Goal: Task Accomplishment & Management: Complete application form

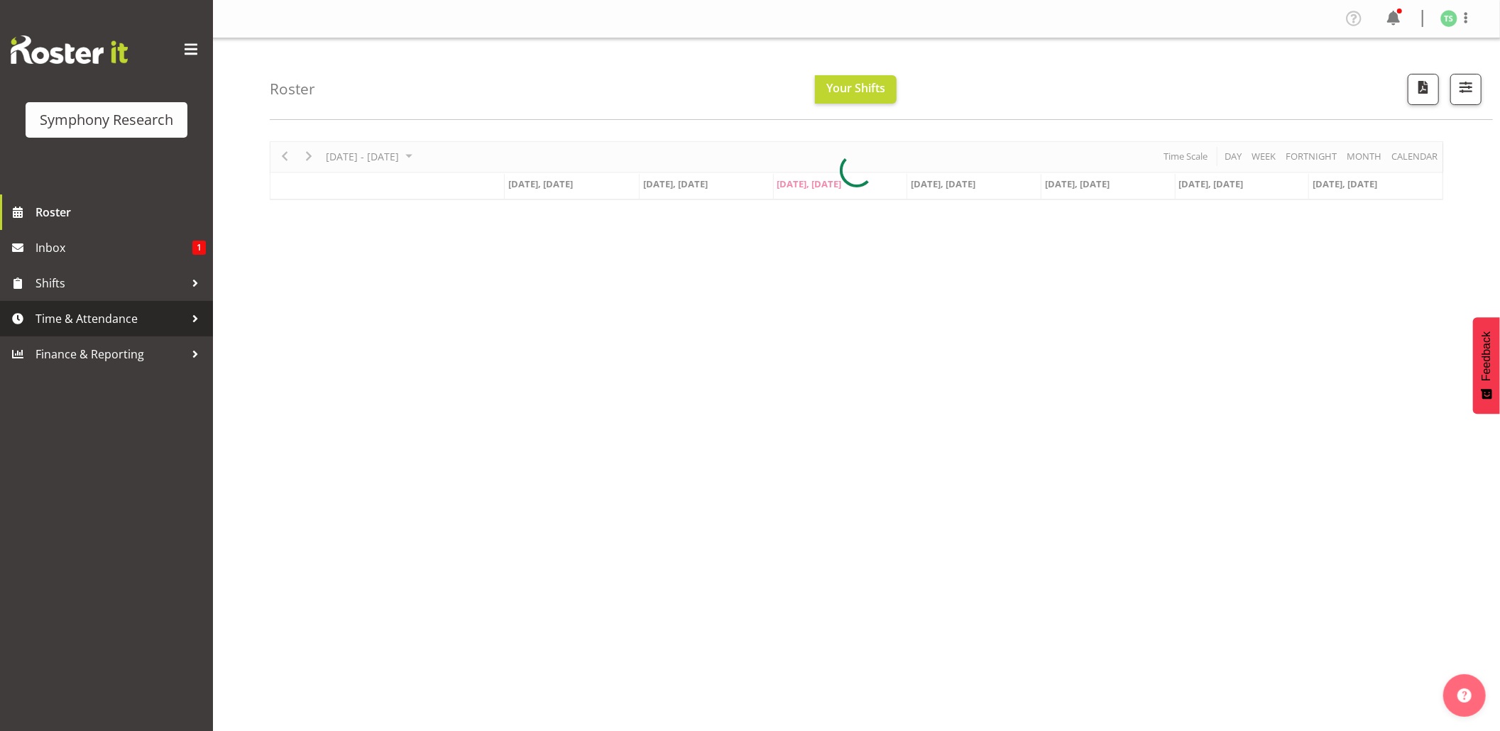
click at [98, 319] on span "Time & Attendance" at bounding box center [110, 318] width 149 height 21
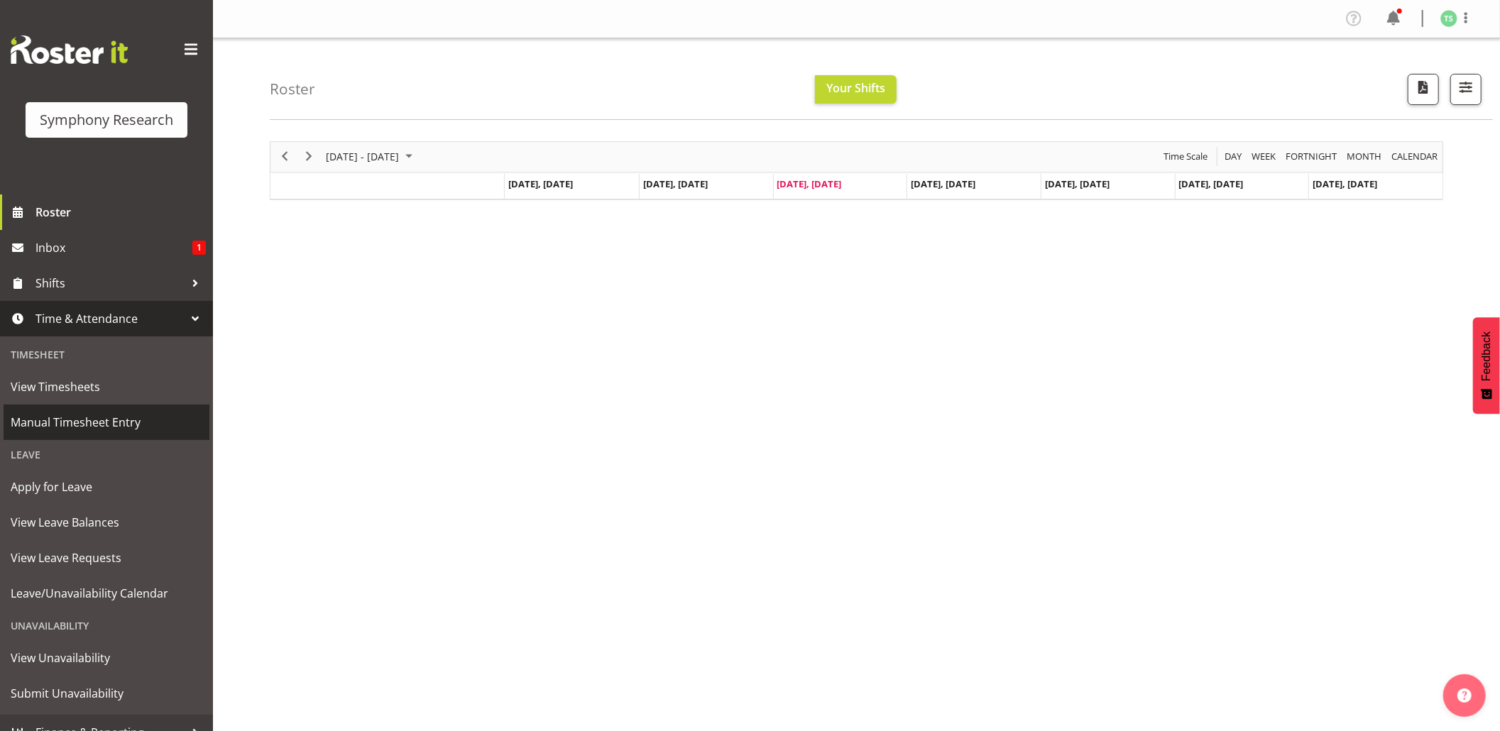
click at [99, 415] on span "Manual Timesheet Entry" at bounding box center [107, 422] width 192 height 21
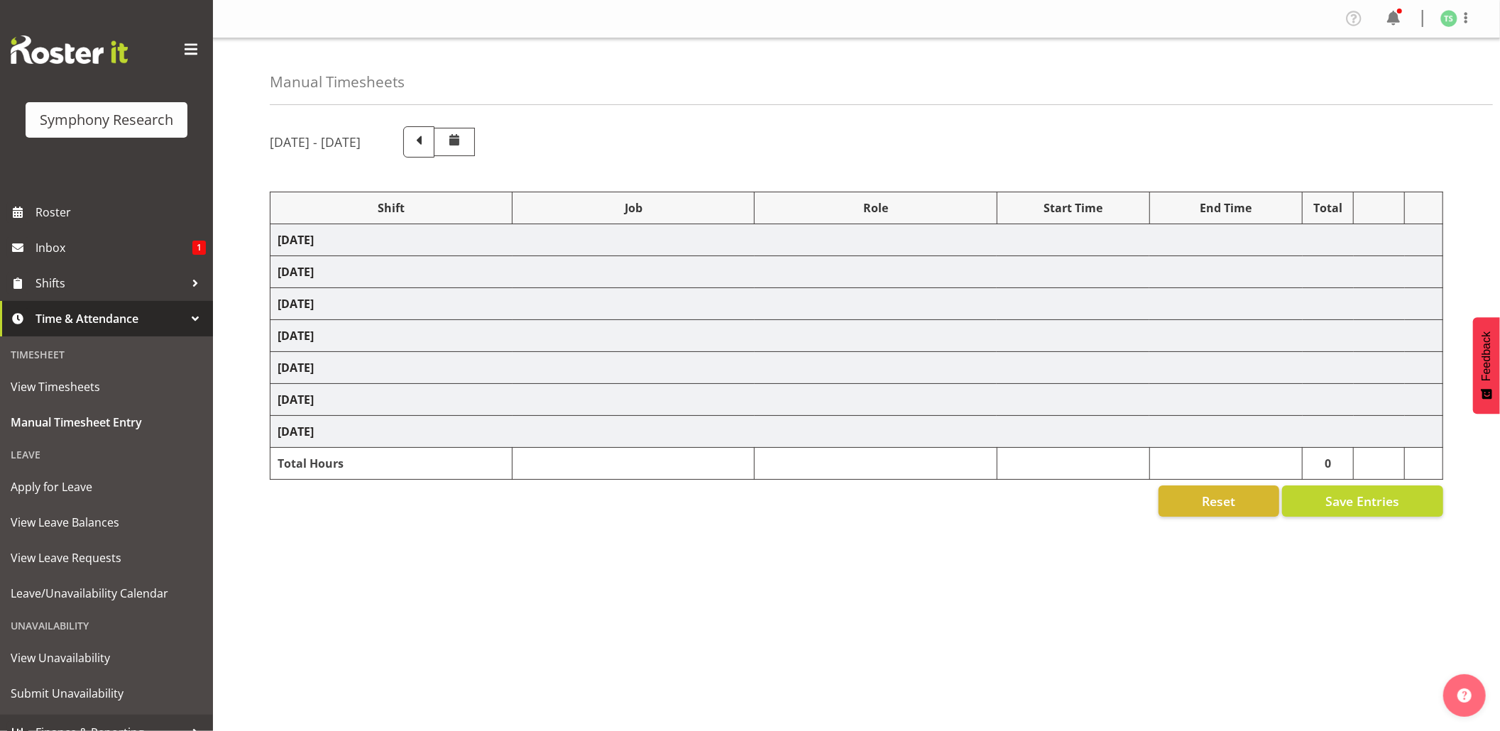
select select "56692"
select select "10499"
select select "47"
select select "56692"
select select "10499"
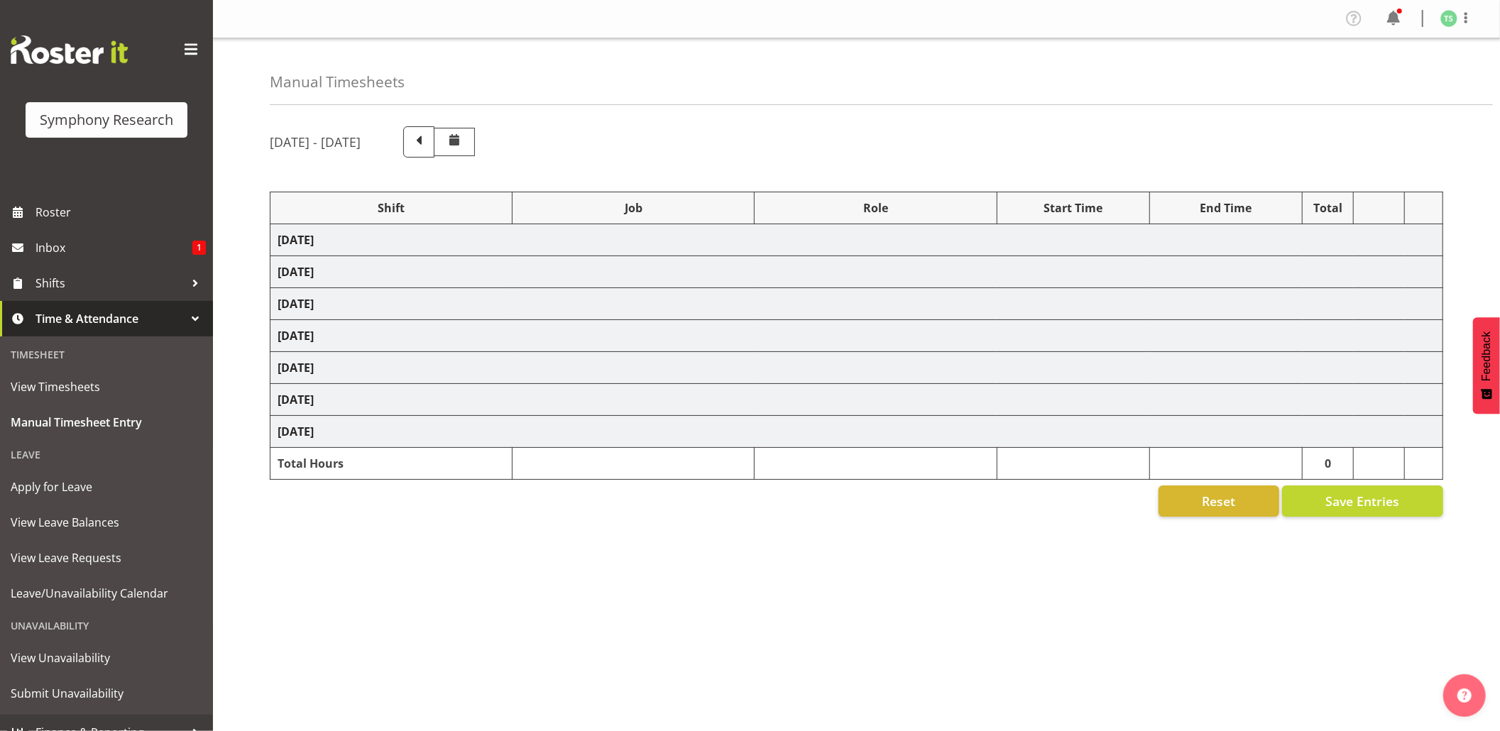
select select "47"
select select "48116"
select select "10575"
select select "47"
select select "56692"
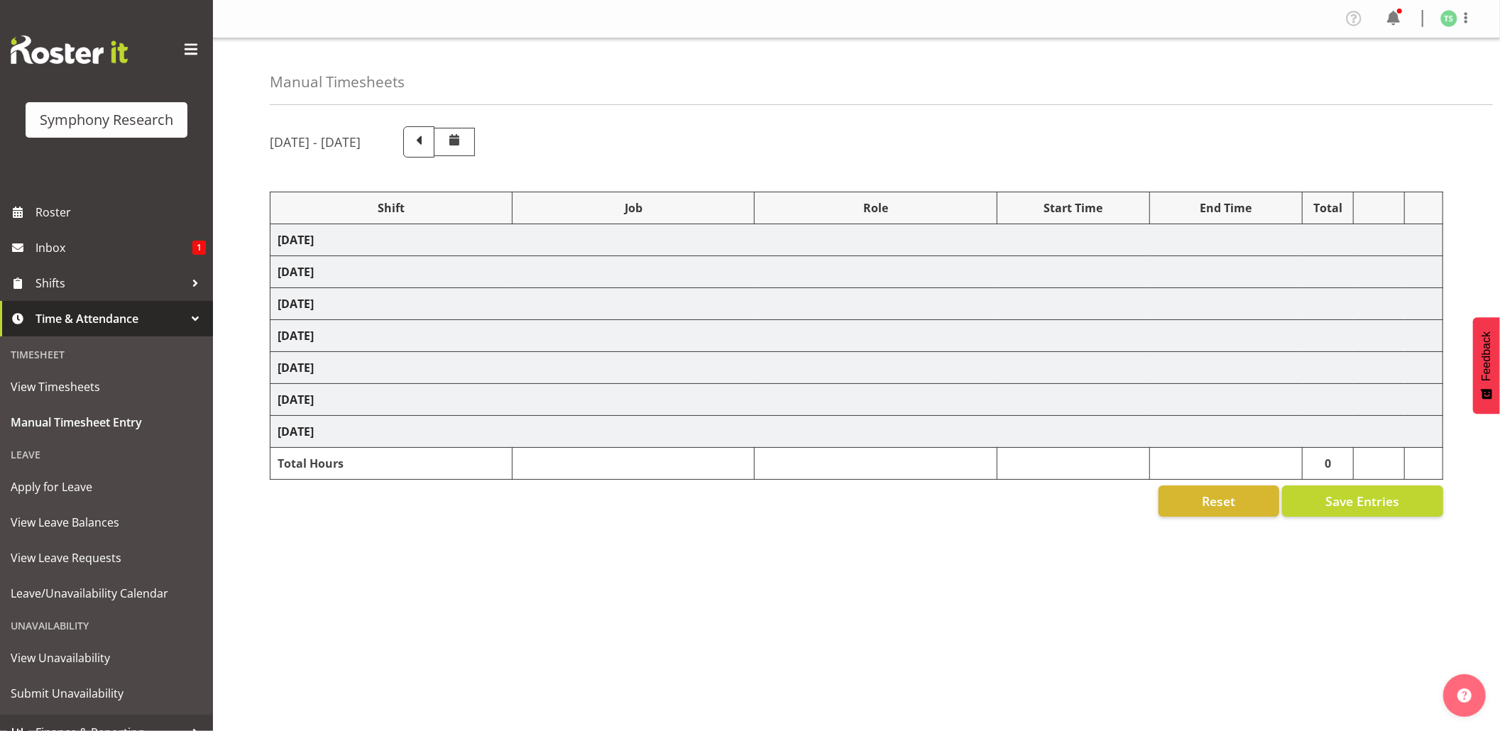
select select "10499"
select select "47"
select select "56692"
select select "10499"
select select "47"
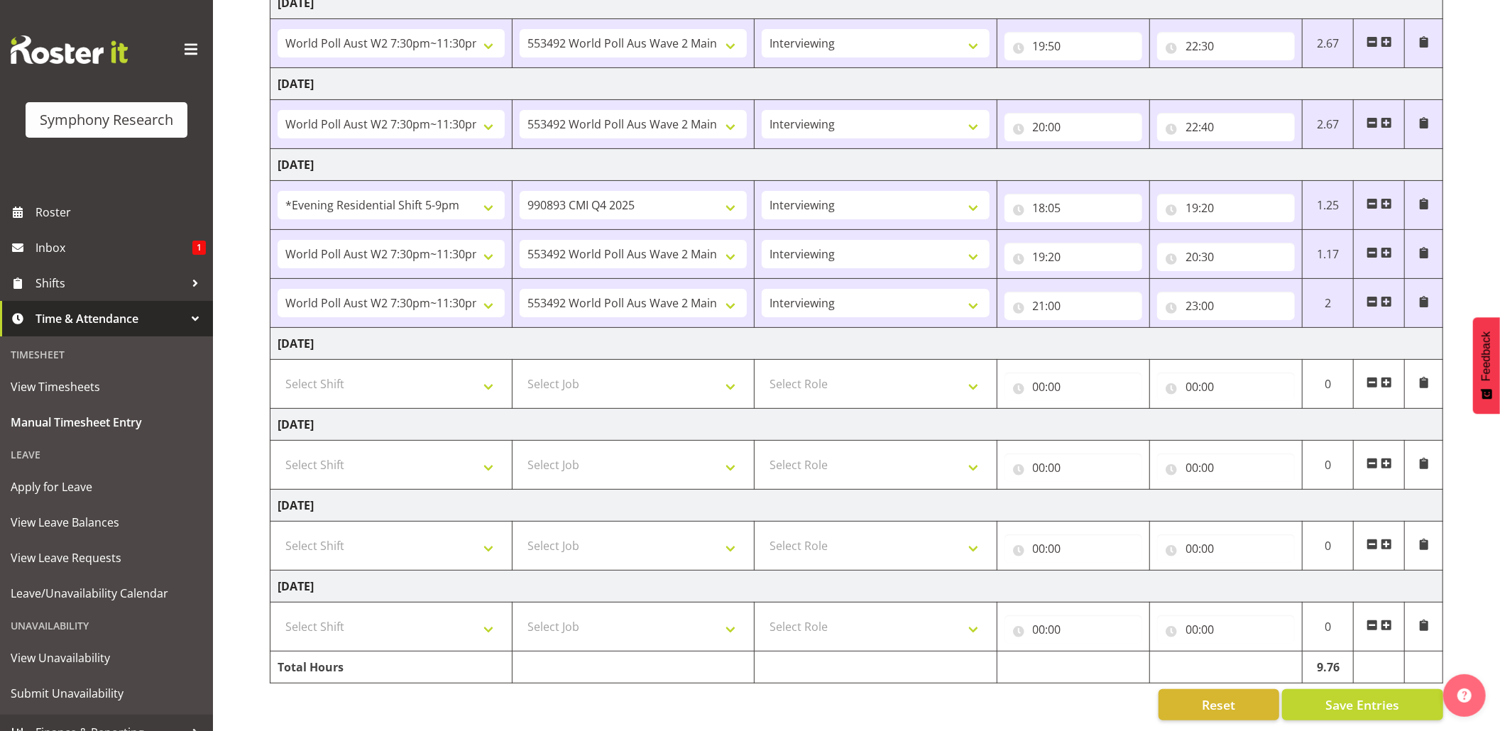
scroll to position [256, 0]
click at [1197, 293] on input "23:00" at bounding box center [1226, 306] width 138 height 28
click at [1257, 329] on select "00 01 02 03 04 05 06 07 08 09 10 11 12 13 14 15 16 17 18 19 20 21 22 23" at bounding box center [1254, 343] width 32 height 28
select select "22"
click at [1238, 329] on select "00 01 02 03 04 05 06 07 08 09 10 11 12 13 14 15 16 17 18 19 20 21 22 23" at bounding box center [1254, 343] width 32 height 28
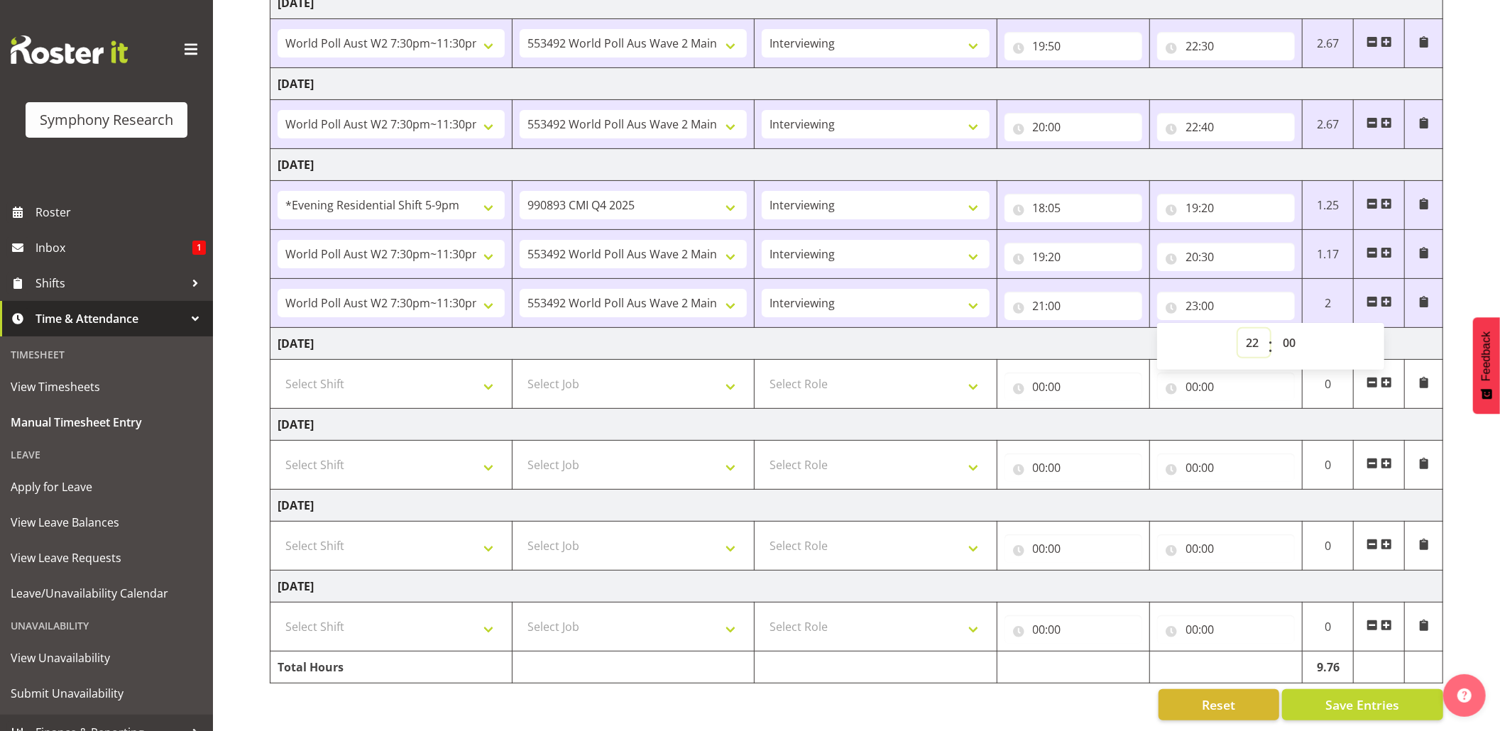
type input "22:00"
click at [1062, 194] on input "18:05" at bounding box center [1074, 208] width 138 height 28
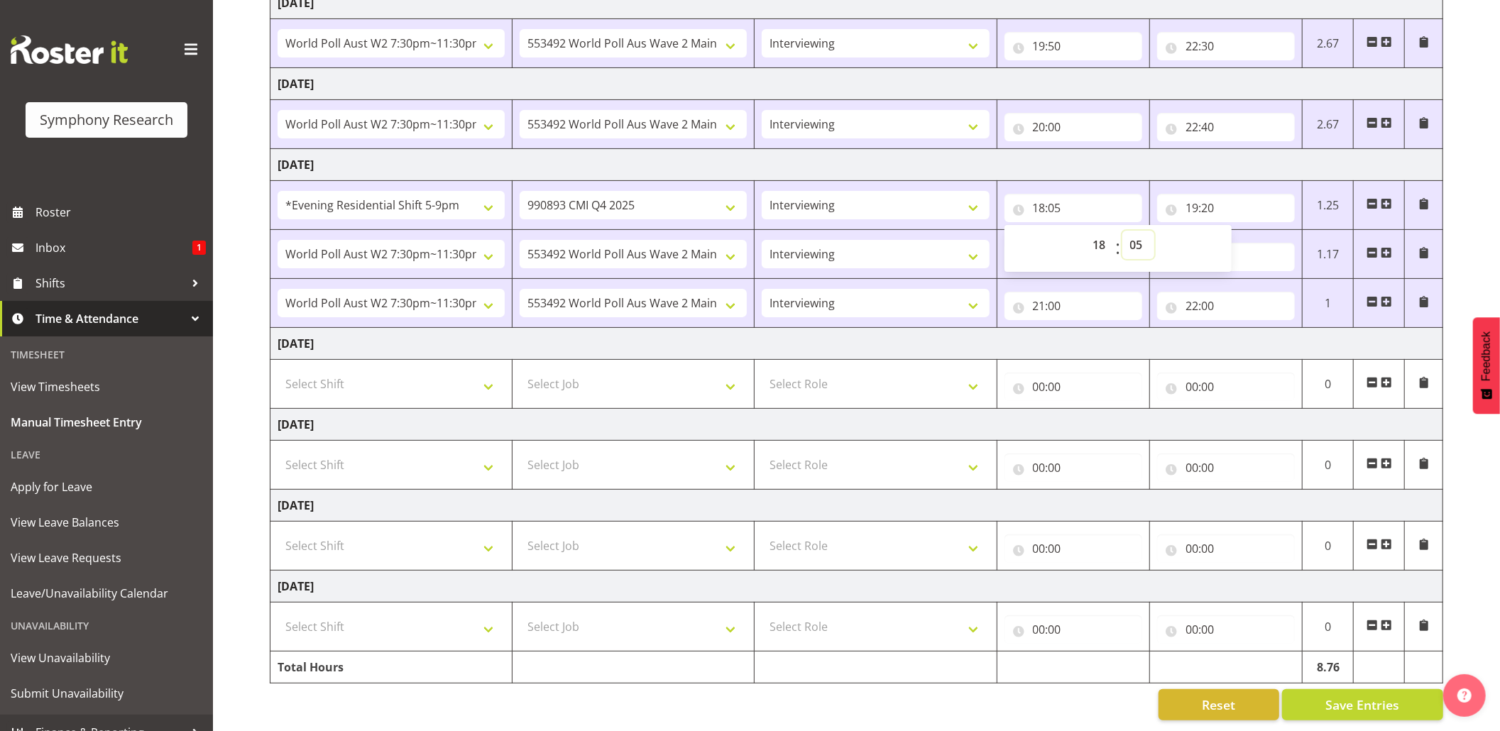
click at [1143, 231] on select "00 01 02 03 04 05 06 07 08 09 10 11 12 13 14 15 16 17 18 19 20 21 22 23 24 25 2…" at bounding box center [1139, 245] width 32 height 28
select select "0"
click at [1123, 231] on select "00 01 02 03 04 05 06 07 08 09 10 11 12 13 14 15 16 17 18 19 20 21 22 23 24 25 2…" at bounding box center [1139, 245] width 32 height 28
type input "18:00"
click at [1214, 292] on input "22:00" at bounding box center [1226, 306] width 138 height 28
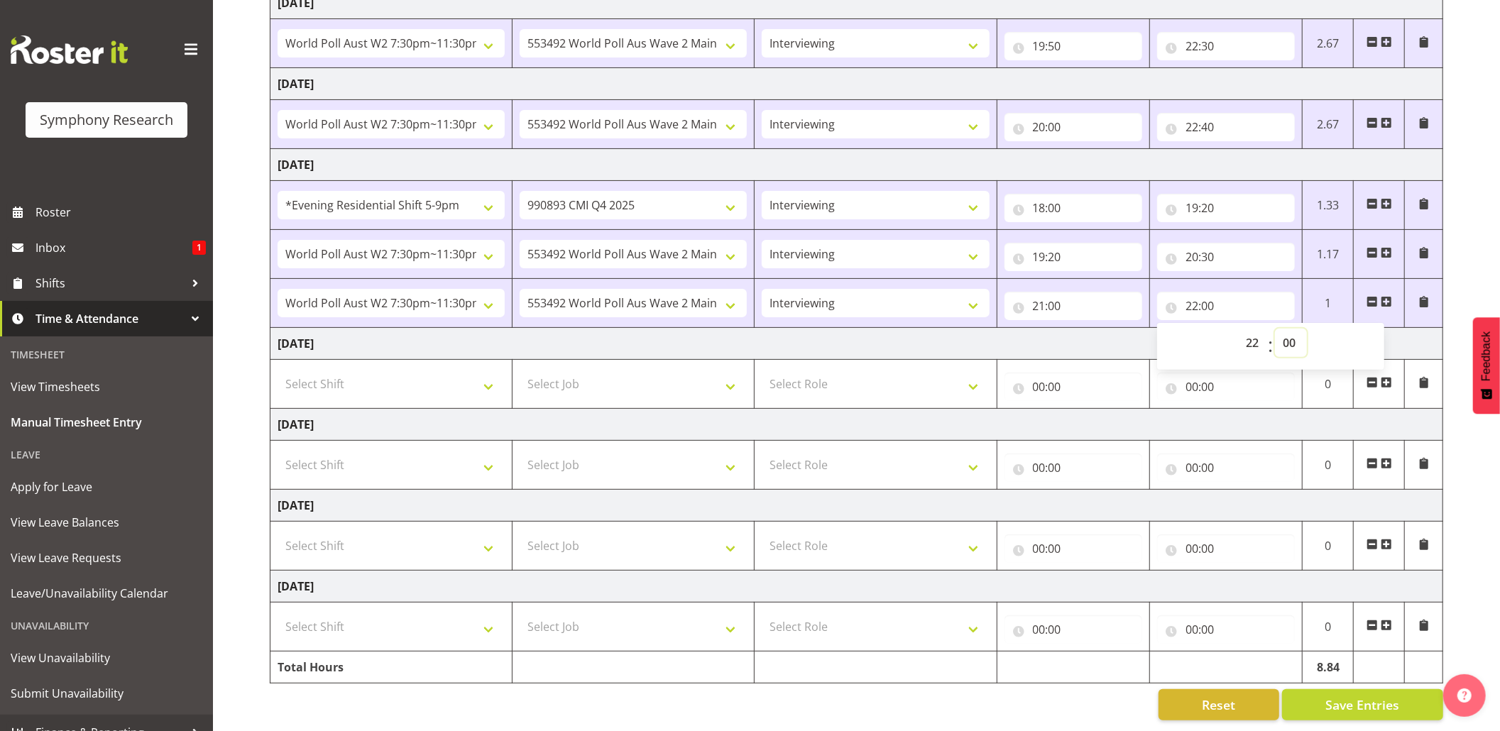
click at [1293, 329] on select "00 01 02 03 04 05 06 07 08 09 10 11 12 13 14 15 16 17 18 19 20 21 22 23 24 25 2…" at bounding box center [1291, 343] width 32 height 28
select select "50"
click at [1275, 329] on select "00 01 02 03 04 05 06 07 08 09 10 11 12 13 14 15 16 17 18 19 20 21 22 23 24 25 2…" at bounding box center [1291, 343] width 32 height 28
type input "22:50"
click at [1327, 696] on span "Save Entries" at bounding box center [1363, 705] width 74 height 18
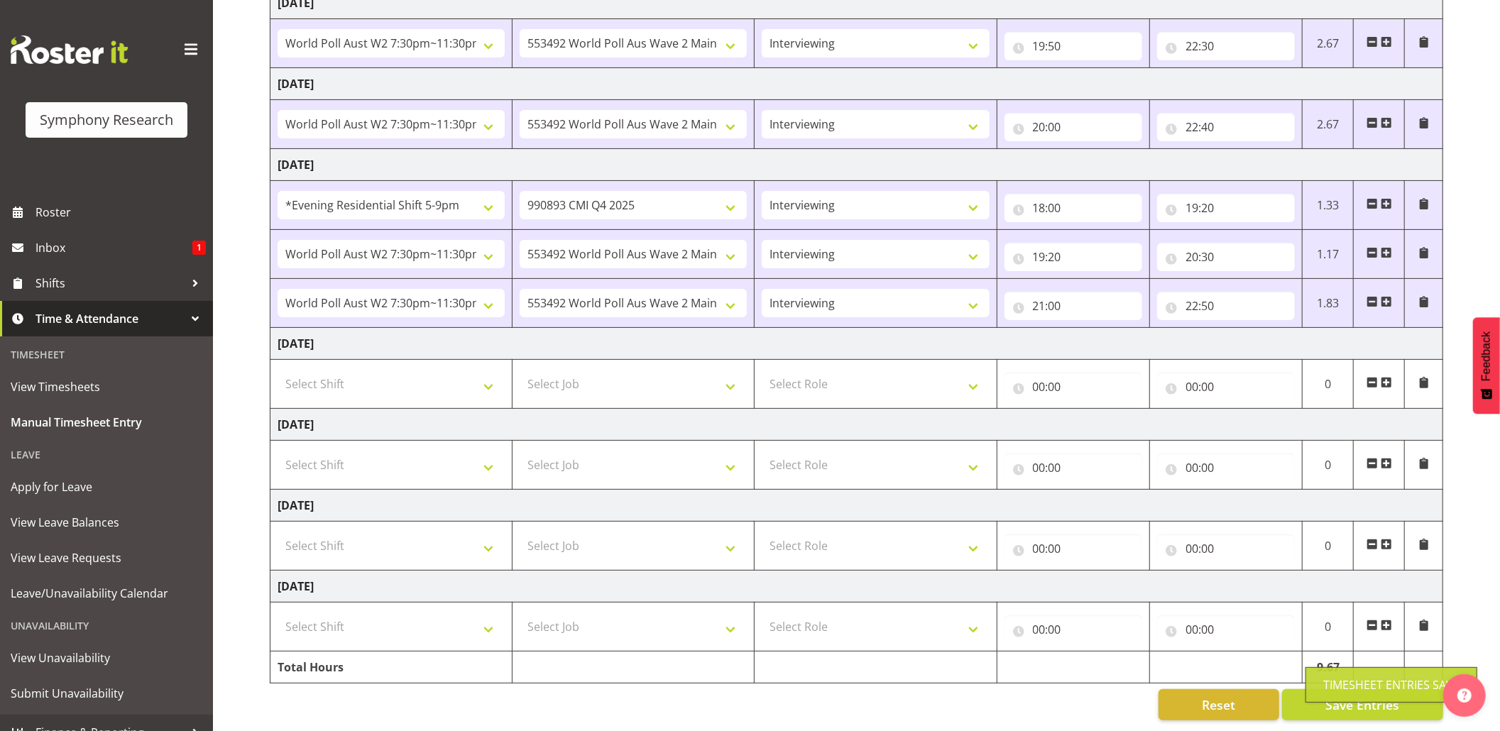
click at [1335, 683] on div "Timesheet Entries Save" at bounding box center [1392, 685] width 136 height 17
click at [1345, 696] on span "Save Entries" at bounding box center [1363, 705] width 74 height 18
click at [1341, 696] on span "Save Entries" at bounding box center [1363, 705] width 74 height 18
click at [1338, 690] on button "Save Entries" at bounding box center [1362, 705] width 161 height 31
click at [1336, 677] on div "Timesheet Entries Save" at bounding box center [1392, 685] width 136 height 17
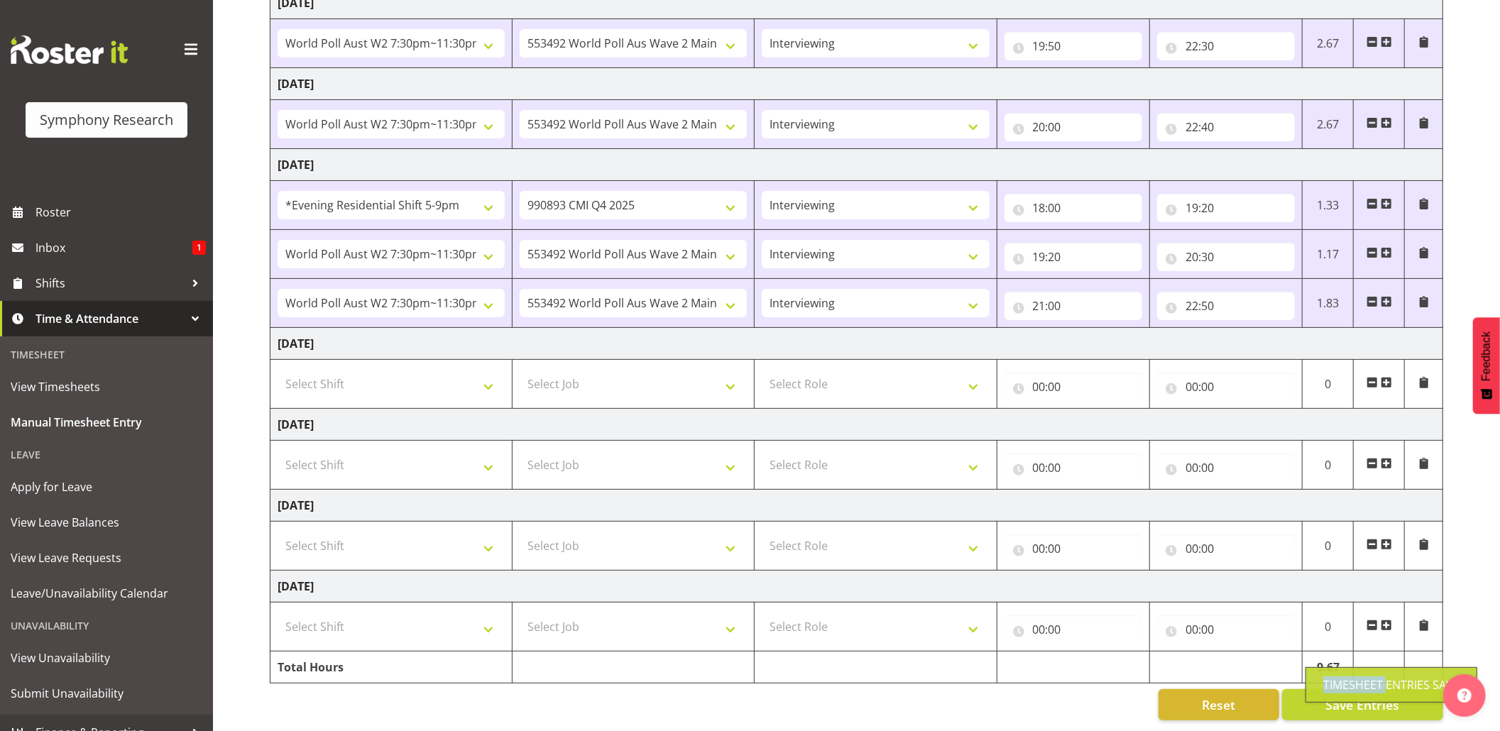
click at [1336, 677] on div "Timesheet Entries Save" at bounding box center [1392, 685] width 136 height 17
click at [1336, 494] on body "Symphony Research Roster Inbox 1 Shifts Time & Attendance Timesheet View Timesh…" at bounding box center [750, 128] width 1500 height 731
click at [1336, 677] on div "Timesheet Entries Save" at bounding box center [1392, 685] width 136 height 17
click at [49, 285] on span "Shifts" at bounding box center [110, 283] width 149 height 21
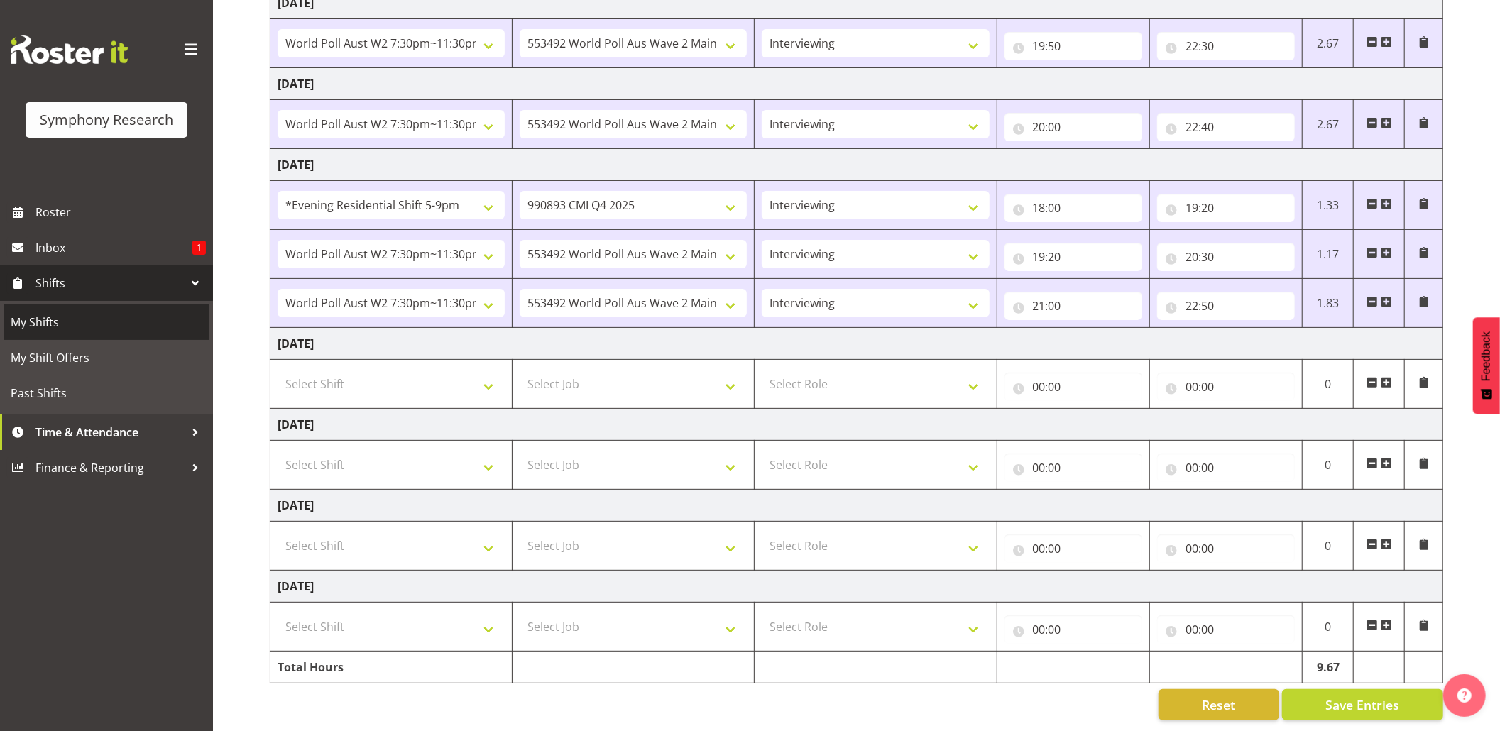
click at [50, 322] on span "My Shifts" at bounding box center [107, 322] width 192 height 21
